Goal: Task Accomplishment & Management: Manage account settings

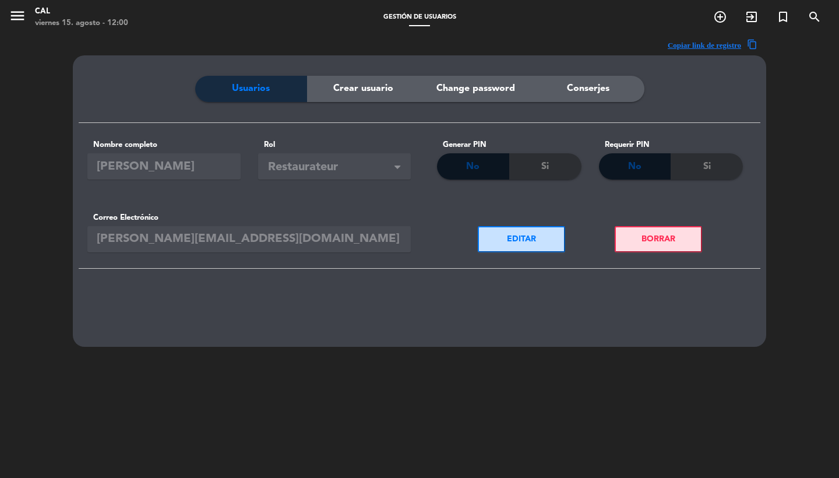
scroll to position [184, 0]
click at [16, 22] on icon "menu" at bounding box center [17, 15] width 17 height 17
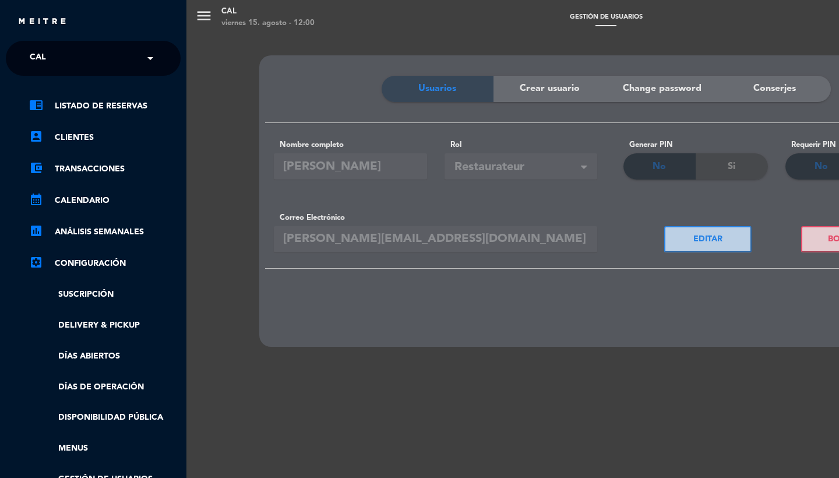
scroll to position [-3, 0]
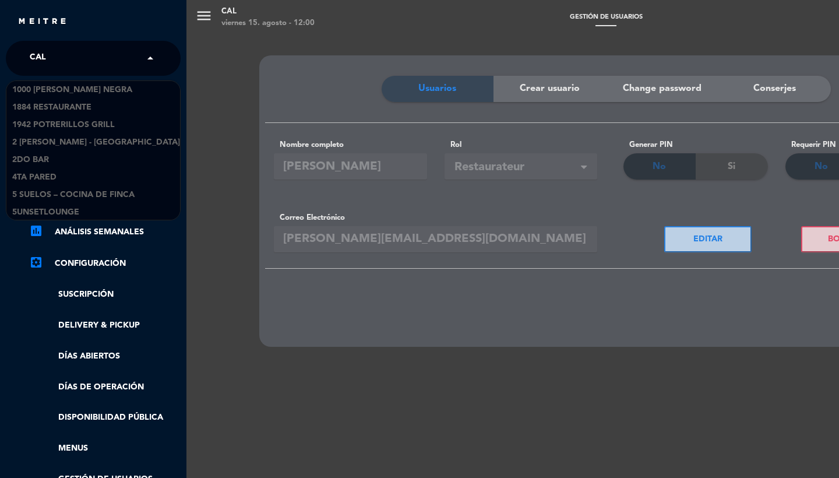
click at [63, 61] on div "× CAL" at bounding box center [44, 58] width 38 height 24
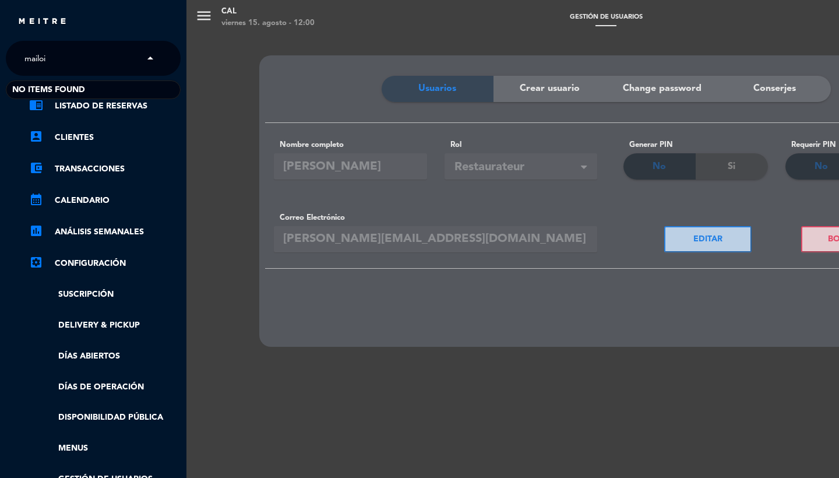
type input "mailo"
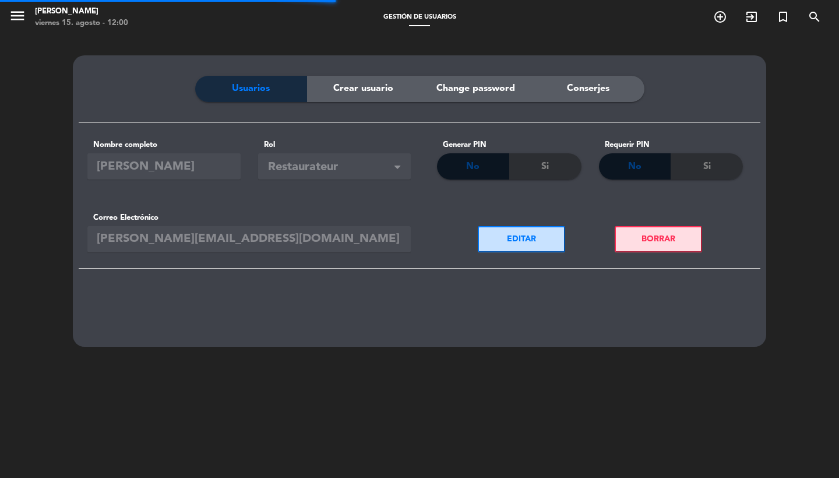
click at [20, 16] on icon "menu" at bounding box center [17, 15] width 17 height 17
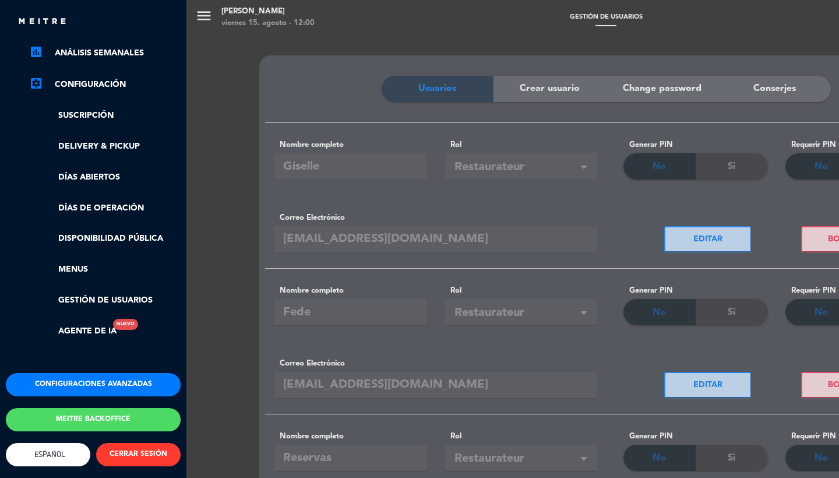
click at [94, 373] on button "Configuraciones avanzadas" at bounding box center [93, 384] width 175 height 23
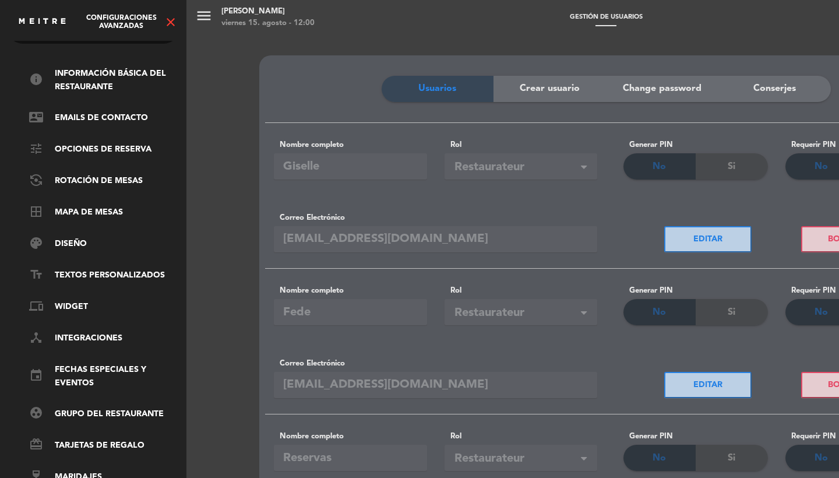
scroll to position [40, 0]
click at [97, 269] on link "text_fields Textos Personalizados" at bounding box center [104, 276] width 151 height 14
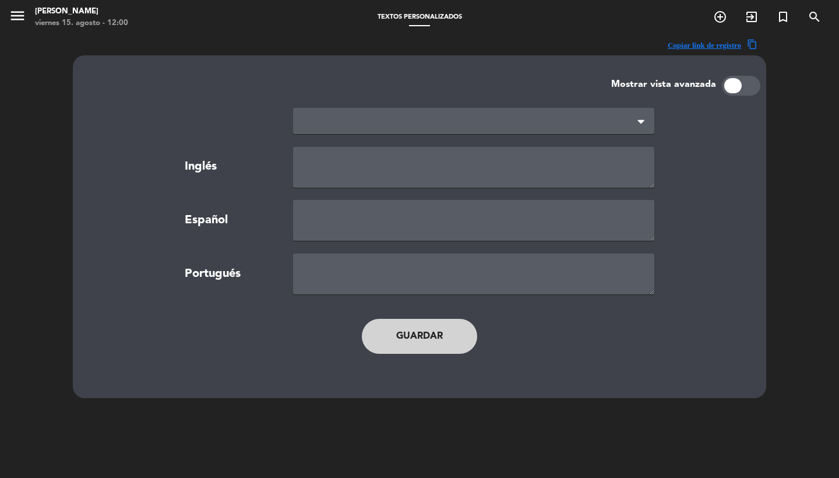
type textarea "TERMS AND CONDITIONS"
type textarea "TÉRMINOS Y CONDICIONES"
type textarea "TERMOS E CONDIÇÕES"
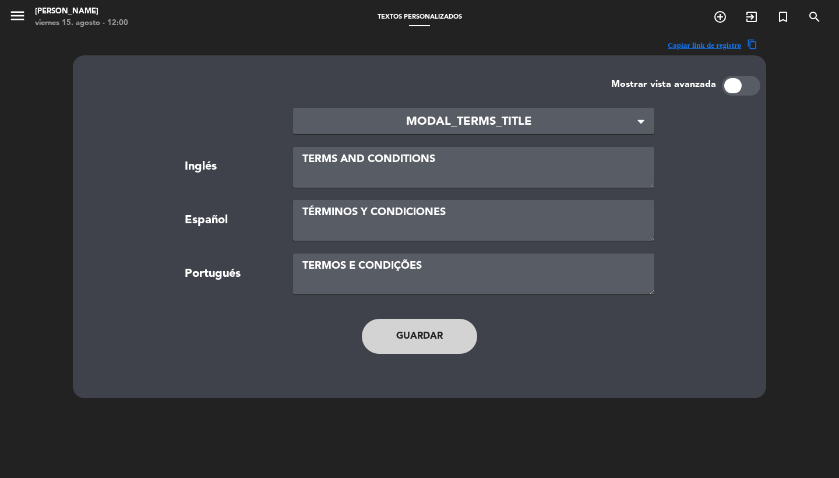
click at [424, 108] on div "× MODAL_TERMS_TITLE" at bounding box center [473, 121] width 361 height 26
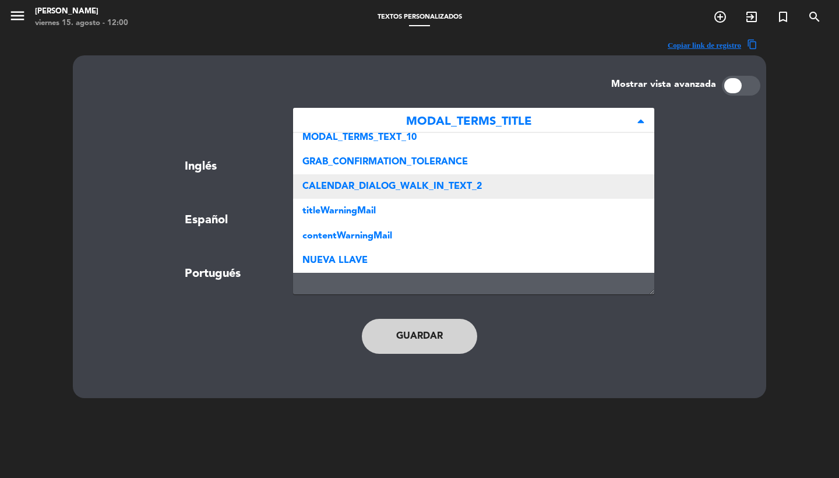
scroll to position [252, 0]
click at [415, 181] on div "CALENDAR_DIALOG_WALK_IN_TEXT_2" at bounding box center [473, 187] width 361 height 24
type textarea "We suggest you make a reservation, but if you don't, it's first-come, first-ser…"
type textarea "Te sugerimos reservar pero si no lo haces, es por orden de llegada y según disp…"
type textarea "Sugerimos que você faça reserva, mas caso contrário, o atendimento será por ord…"
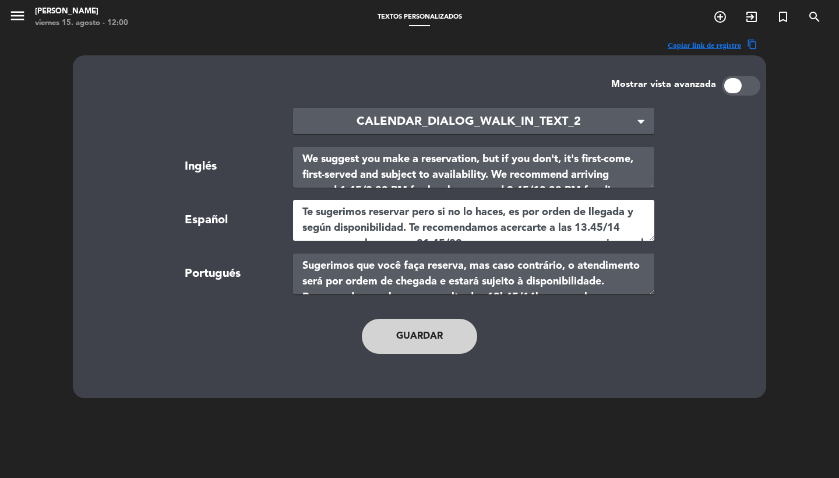
click at [432, 222] on textarea "Te sugerimos reservar pero si no lo haces, es por orden de llegada y según disp…" at bounding box center [473, 220] width 361 height 41
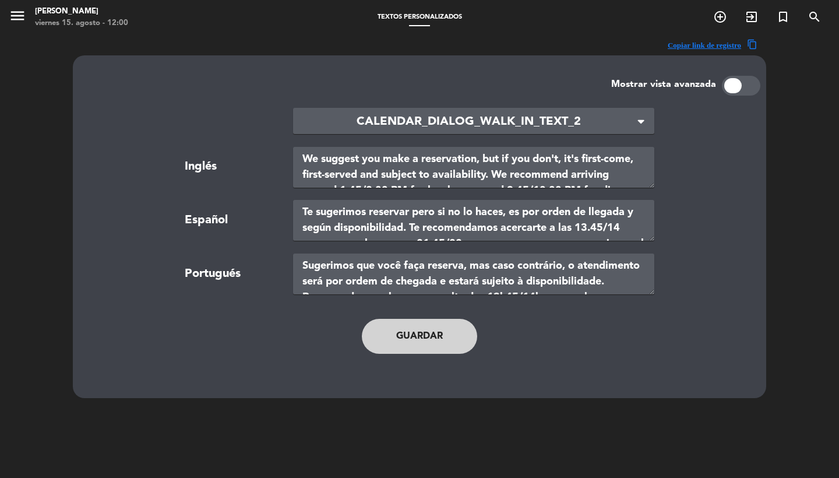
click at [18, 15] on icon "menu" at bounding box center [17, 15] width 17 height 17
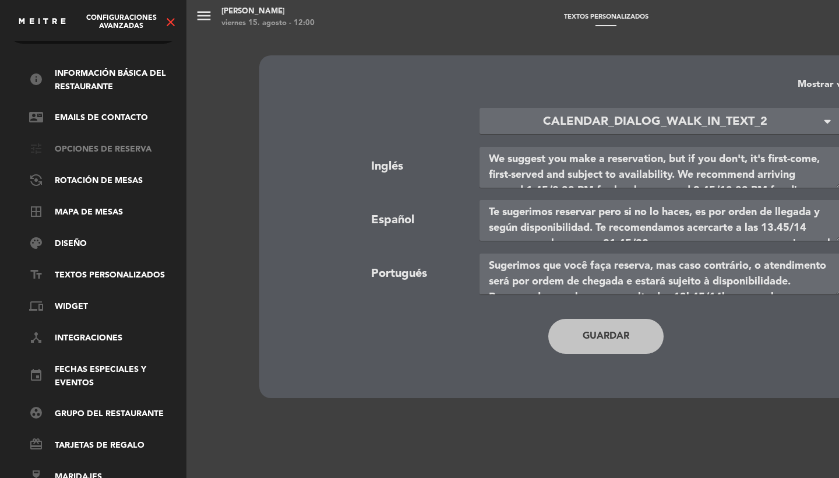
click at [94, 144] on link "tune Opciones de reserva" at bounding box center [104, 150] width 151 height 14
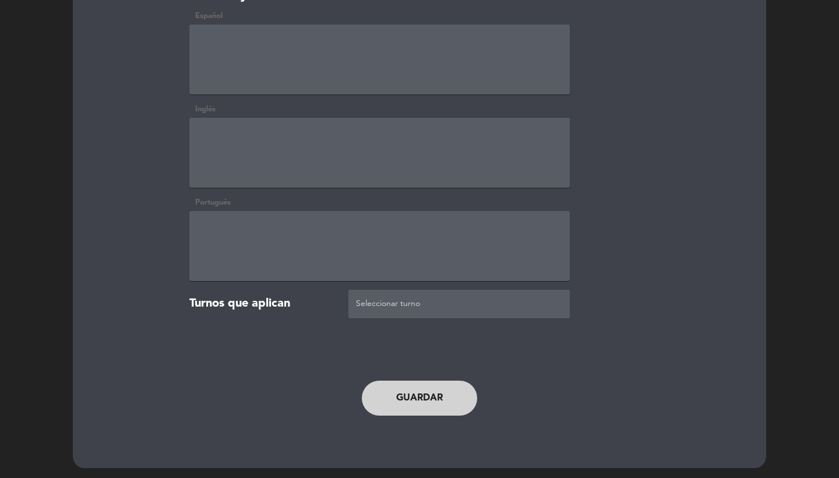
scroll to position [2445, 0]
click at [305, 175] on textarea at bounding box center [379, 153] width 380 height 70
paste textarea "Te sugerimos reservar pero si no lo haces, es por orden de llegada y según disp…"
type textarea "Te sugerimos reservar pero si no lo haces, es por orden de llegada y según disp…"
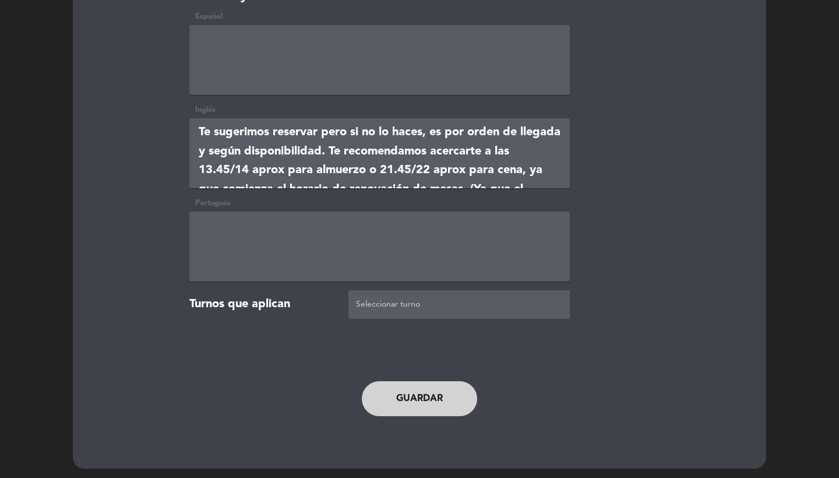
scroll to position [33, 0]
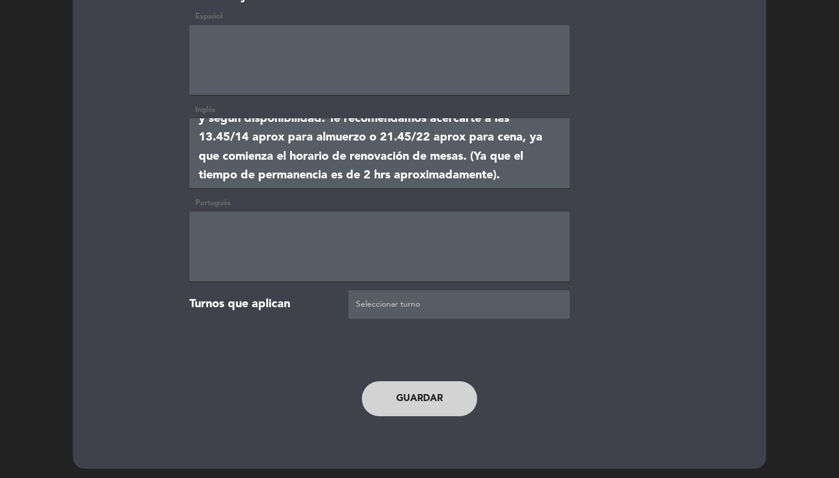
click at [362, 165] on textarea at bounding box center [379, 153] width 380 height 70
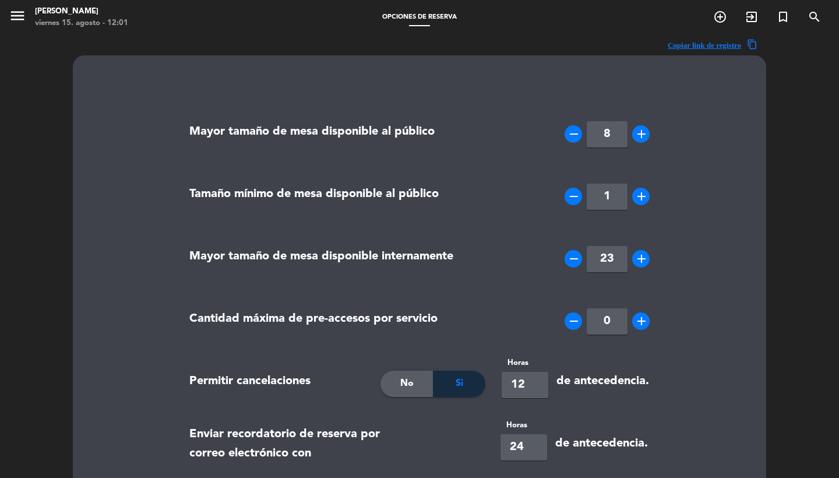
scroll to position [0, 0]
click at [17, 14] on icon "menu" at bounding box center [17, 15] width 17 height 17
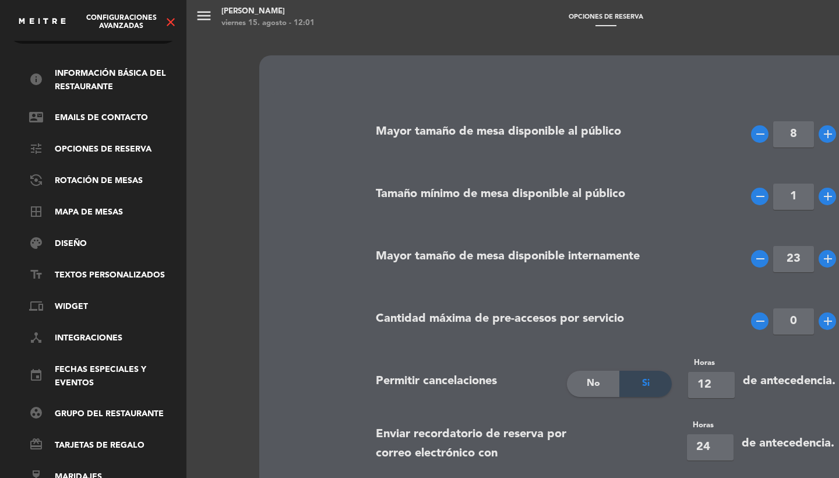
click at [85, 259] on ul "info Información básica del restaurante contact_mail Emails de Contacto tune Op…" at bounding box center [93, 275] width 175 height 417
click at [113, 269] on link "text_fields Textos Personalizados" at bounding box center [104, 276] width 151 height 14
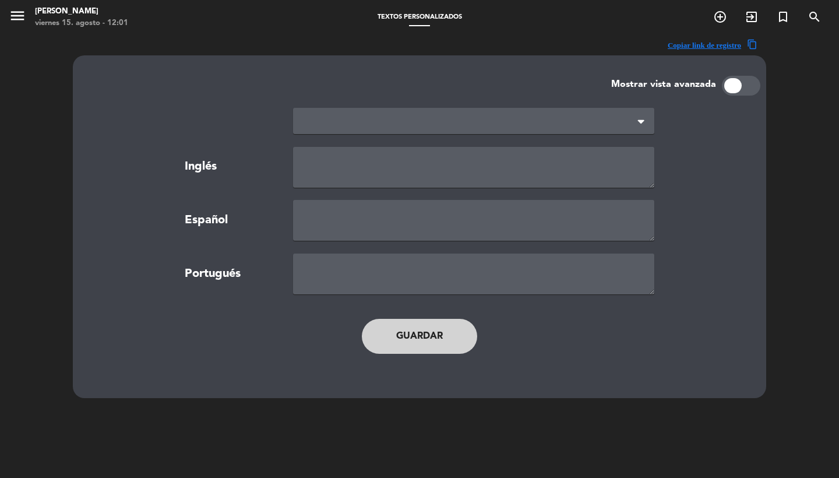
click at [435, 112] on div at bounding box center [473, 121] width 361 height 26
type textarea "TERMS AND CONDITIONS"
type textarea "TÉRMINOS Y CONDICIONES"
type textarea "TERMOS E CONDIÇÕES"
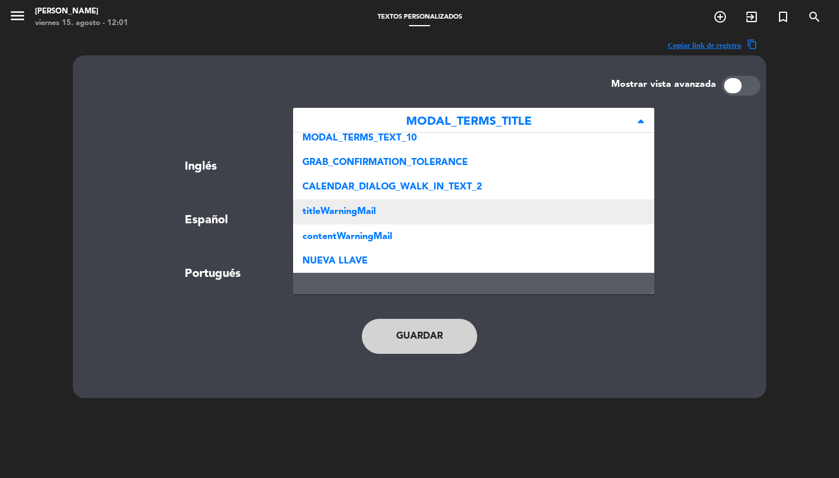
scroll to position [252, 0]
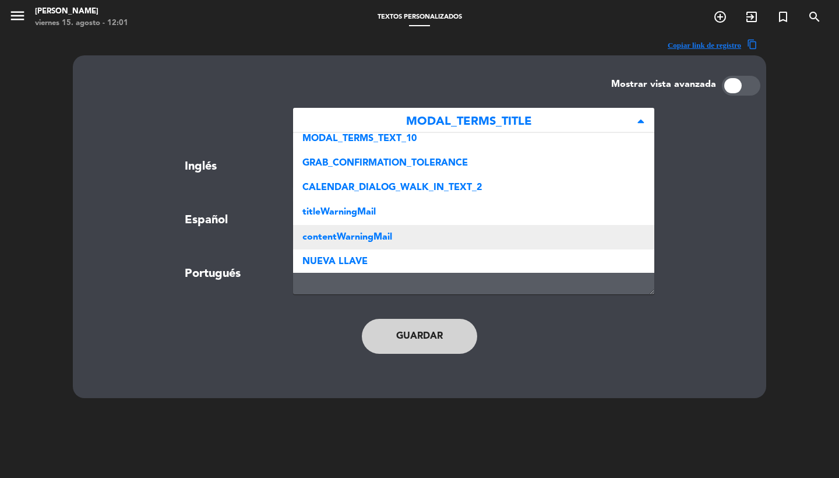
click at [360, 232] on span "contentWarningMail" at bounding box center [347, 236] width 90 height 9
type textarea "<p>Please note that the tolerance time for arrival is 15 minutes.</p>"
type textarea "<p>Le recordamos que el tiempo de tolerancia es de 15 minutos.</p>"
type textarea "<p>Por favor lembre-se que o tempo de tolerância é de 15 minutos.</p>"
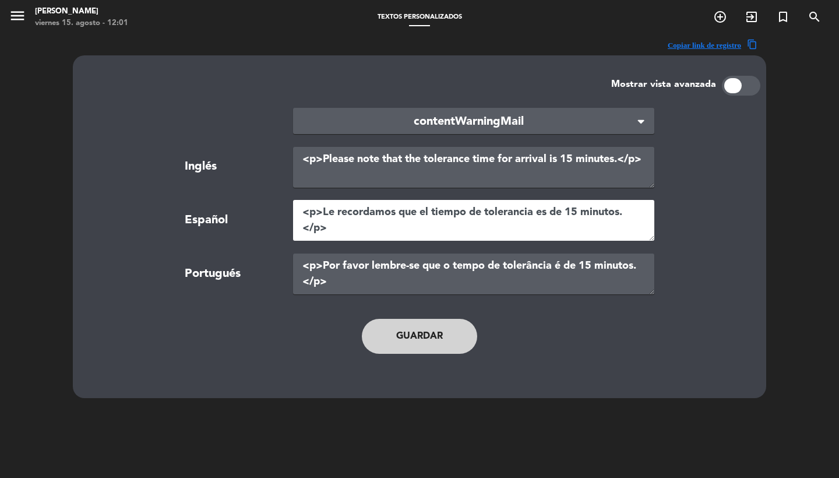
click at [443, 216] on textarea "<p>Le recordamos que el tiempo de tolerancia es de 15 minutos.</p>" at bounding box center [473, 220] width 361 height 41
click at [399, 219] on textarea "<p>Le recordamos que el tiempo de tolerancia es de 15 minutos.</p>" at bounding box center [473, 220] width 361 height 41
paste textarea "<p style="text-align: center;">Le recordamos que el tiempo de tolerancia es de …"
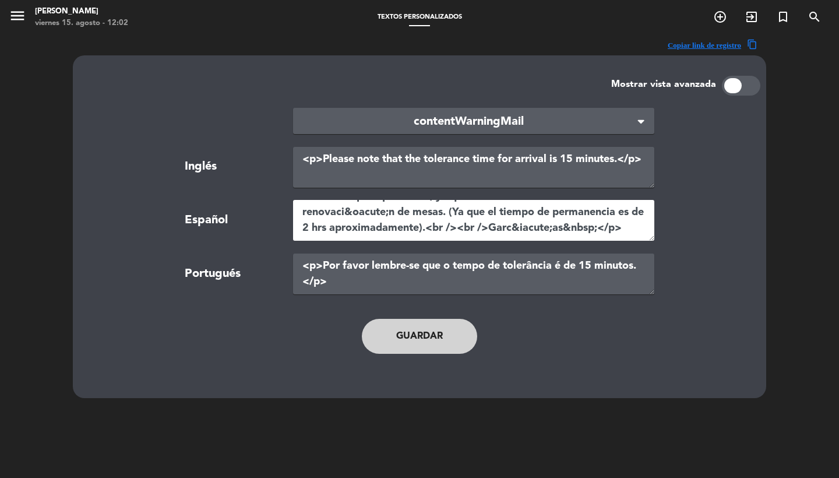
type textarea "<p style="text-align: center;">Le recordamos que el tiempo de tolerancia es de …"
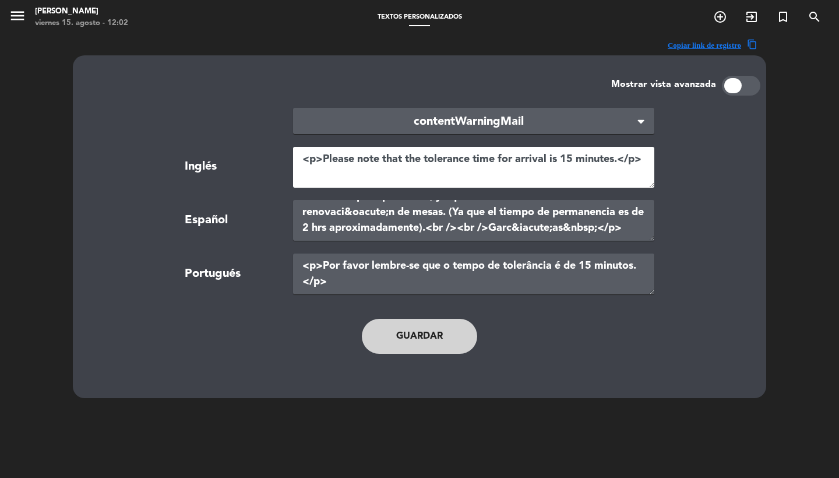
click at [337, 171] on textarea "<p>Please note that the tolerance time for arrival is 15 minutes.</p>" at bounding box center [473, 167] width 361 height 41
click at [337, 171] on textarea at bounding box center [473, 167] width 361 height 41
paste textarea "<p style="text-align: center;">Please note that the waiting time is 15 minutes.…"
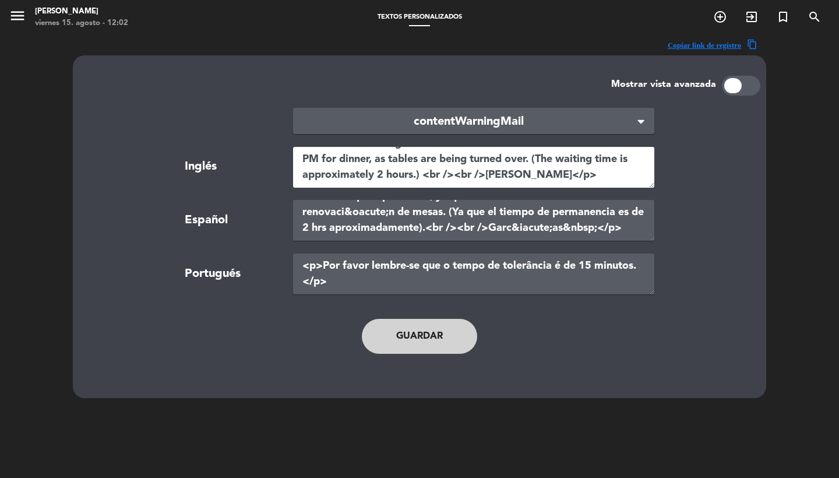
type textarea "<p style="text-align: center;">Please note that the waiting time is 15 minutes.…"
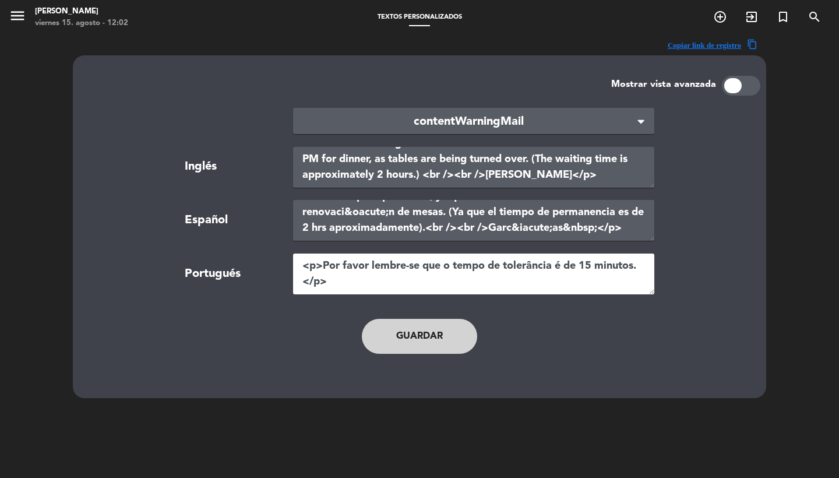
click at [359, 257] on textarea "<p>Por favor lembre-se que o tempo de tolerância é de 15 minutos.</p>" at bounding box center [473, 273] width 361 height 41
paste textarea "<p style="text-align: center;">Observe que o tempo de espera é de 15 minutos.</…"
type textarea "<p style="text-align: center;">Observe que o tempo de espera é de 15 minutos.</…"
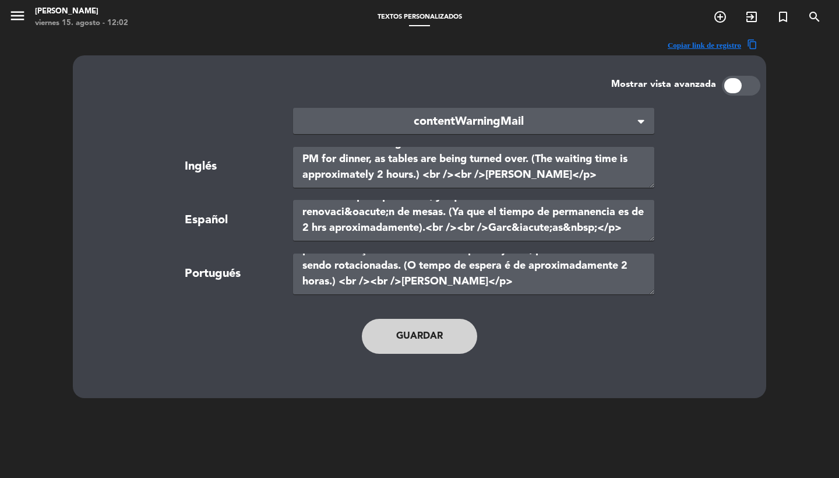
click at [398, 342] on button "Guardar" at bounding box center [419, 336] width 115 height 35
click at [17, 22] on icon "menu" at bounding box center [17, 15] width 17 height 17
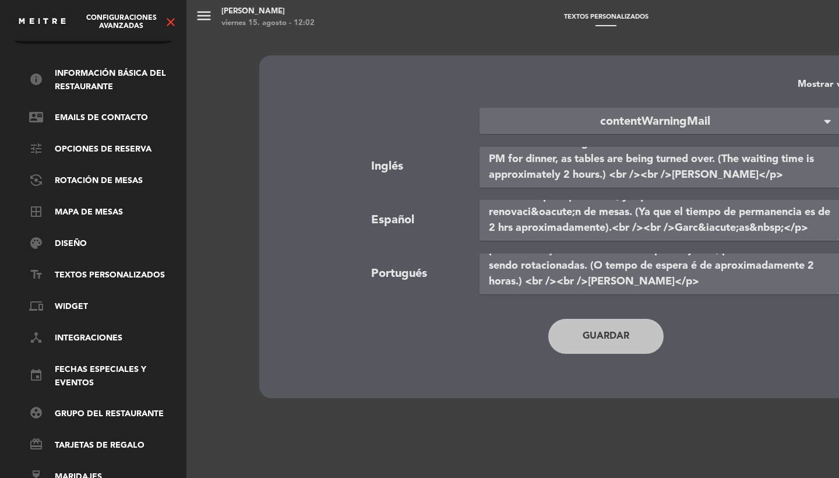
click at [173, 23] on icon "close" at bounding box center [171, 22] width 14 height 14
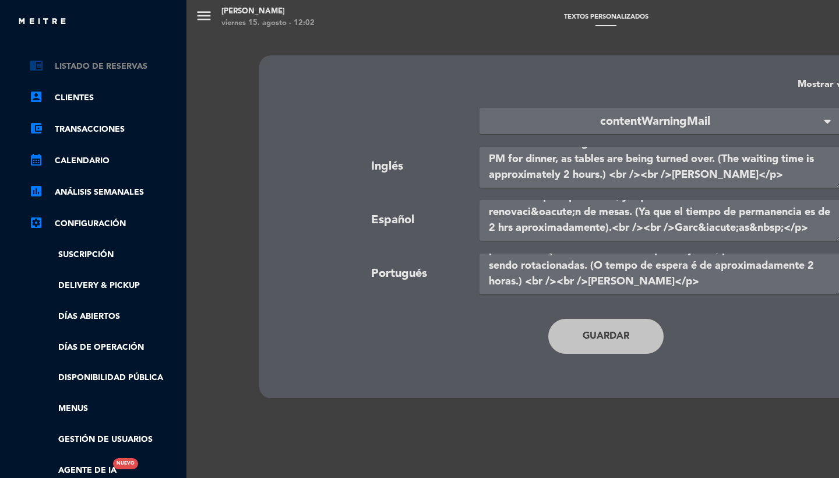
click at [86, 72] on link "chrome_reader_mode Listado de Reservas" at bounding box center [104, 66] width 151 height 14
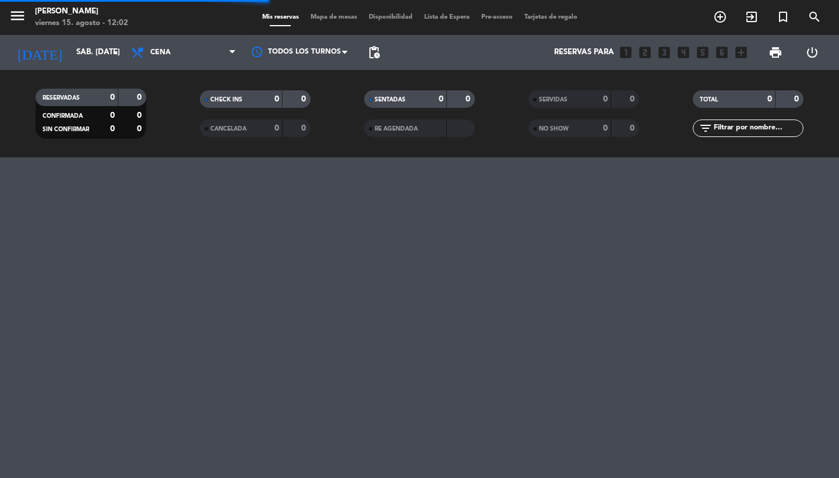
click at [343, 2] on div "menu [PERSON_NAME] viernes 15. agosto - 12:02 Mis reservas Mapa de mesas Dispon…" at bounding box center [419, 17] width 839 height 35
